Goal: Transaction & Acquisition: Purchase product/service

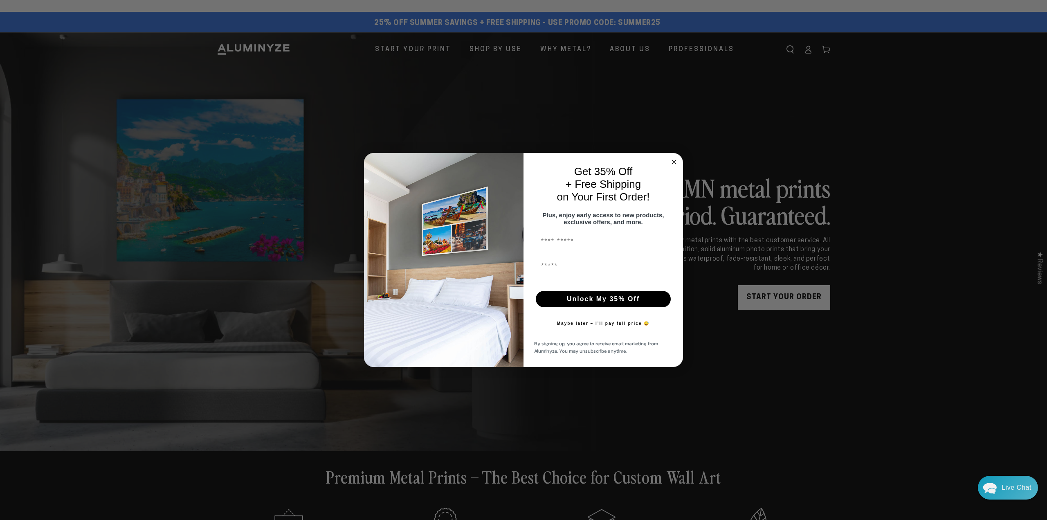
click at [672, 159] on circle "Close dialog" at bounding box center [674, 161] width 9 height 9
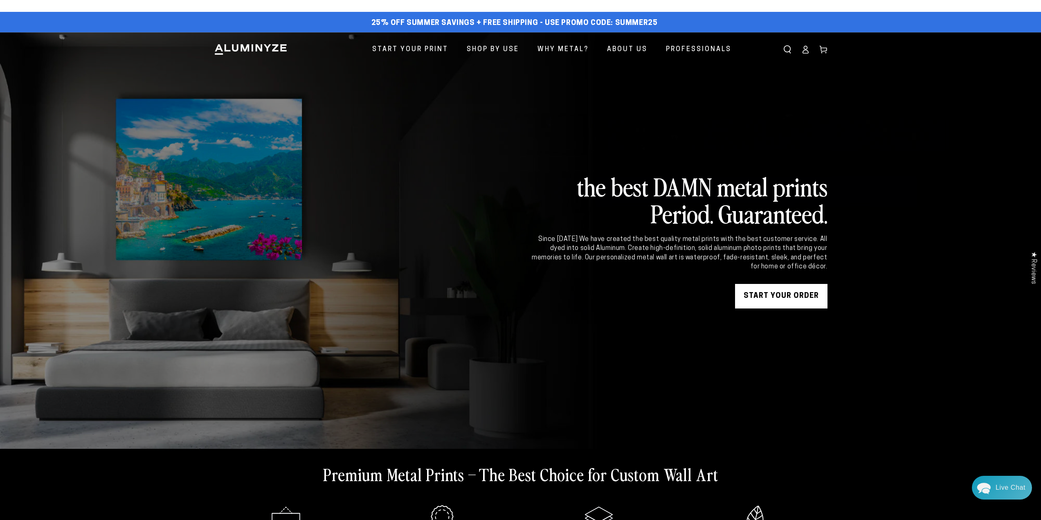
click at [803, 49] on icon at bounding box center [805, 49] width 8 height 8
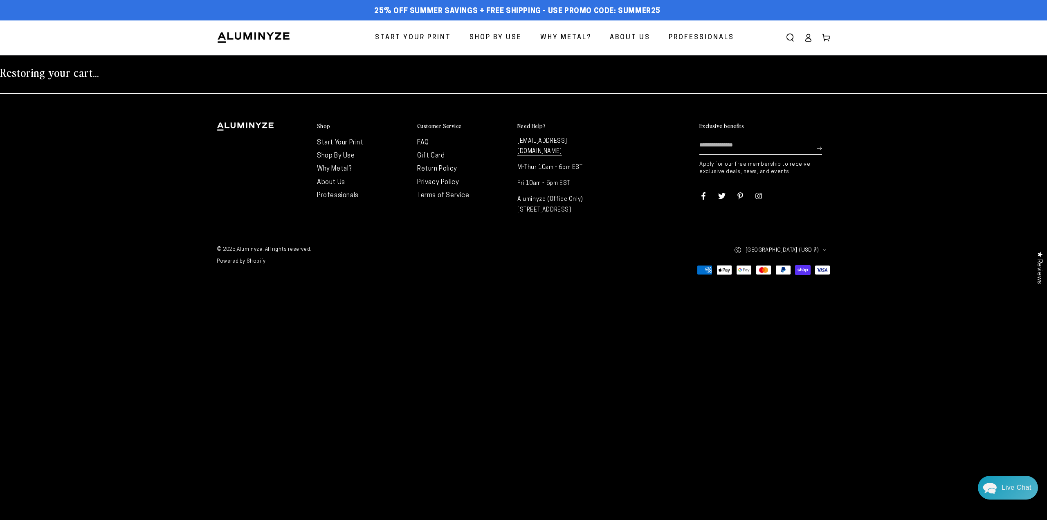
click at [826, 37] on icon at bounding box center [826, 38] width 8 height 8
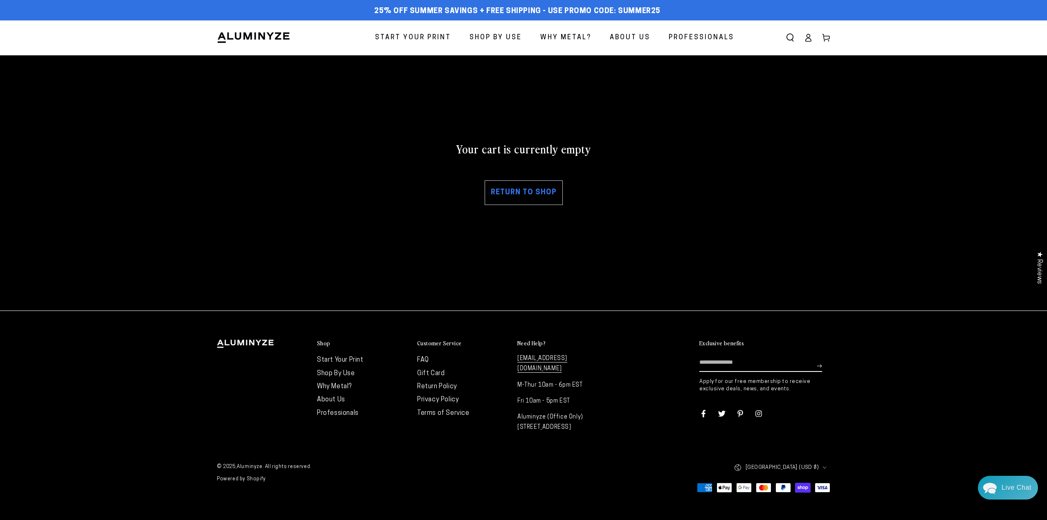
click at [536, 190] on link "Return to shop" at bounding box center [524, 192] width 78 height 25
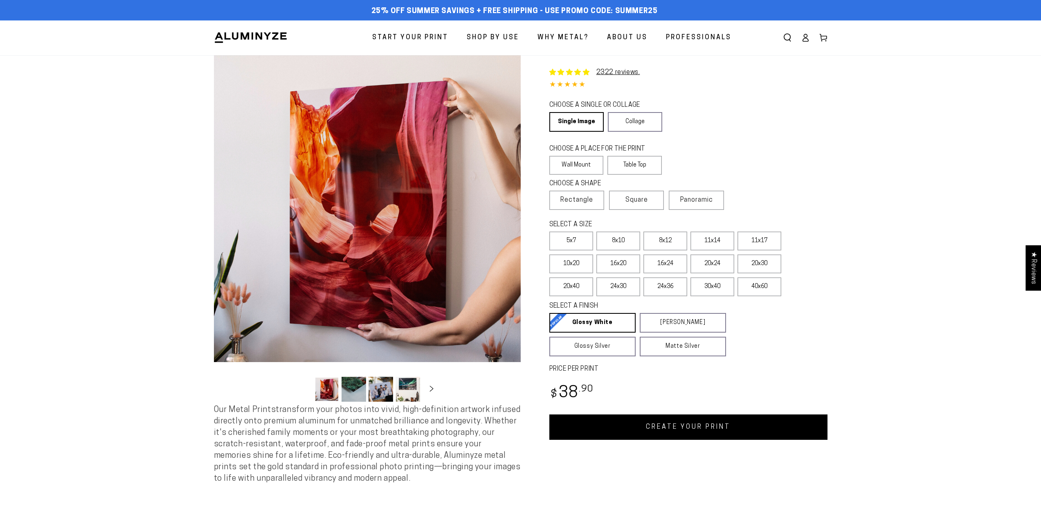
select select "**********"
click at [663, 289] on label "24x36" at bounding box center [666, 286] width 44 height 19
click at [669, 282] on label "24x36" at bounding box center [666, 286] width 44 height 19
click at [689, 423] on link "CREATE YOUR PRINT" at bounding box center [688, 426] width 278 height 25
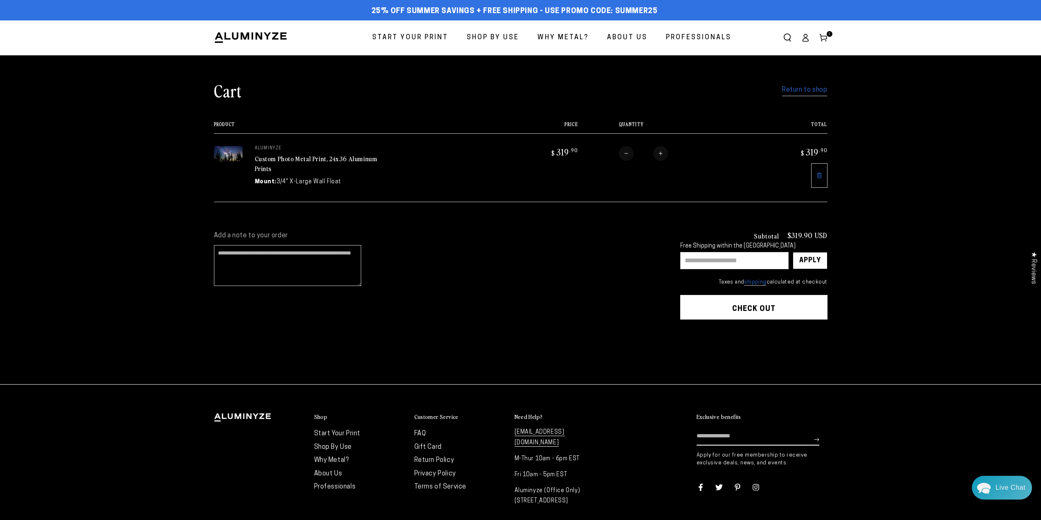
click at [732, 262] on input "text" at bounding box center [734, 260] width 108 height 17
type input "********"
click at [815, 259] on div "Apply" at bounding box center [810, 260] width 22 height 16
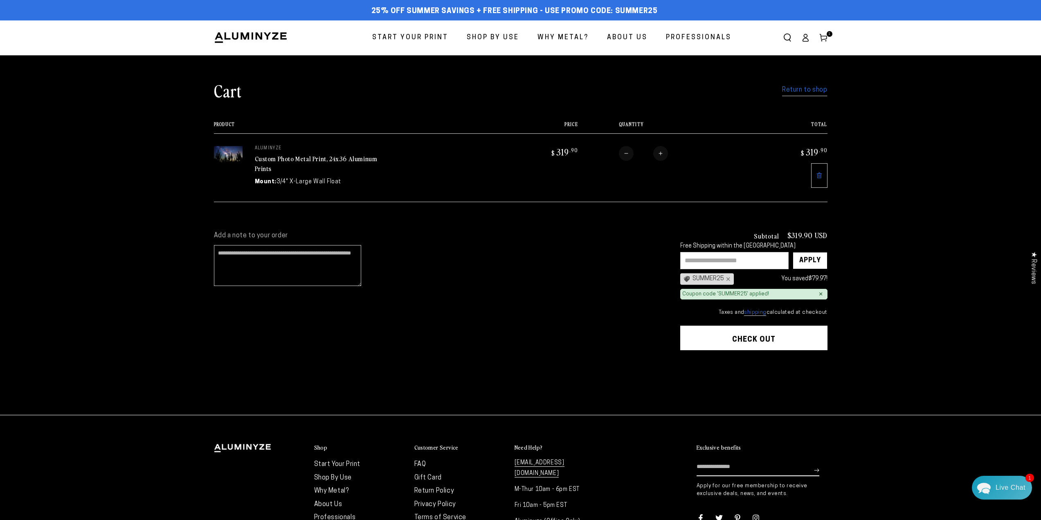
click at [764, 340] on button "Check out" at bounding box center [753, 338] width 147 height 25
